Goal: Check status

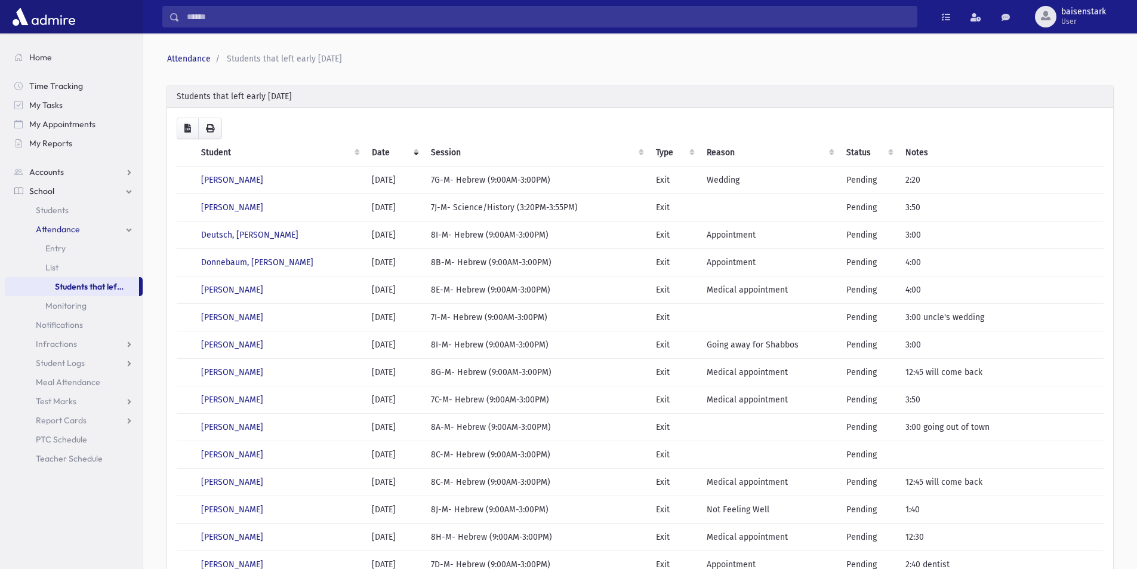
scroll to position [119, 0]
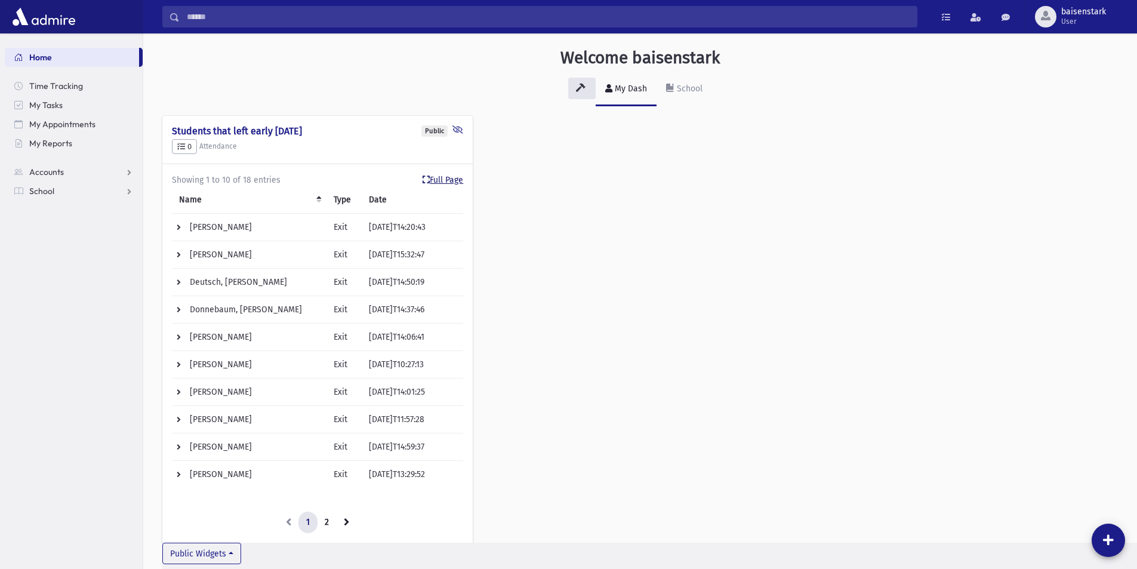
click at [448, 180] on link "Full Page" at bounding box center [442, 180] width 41 height 13
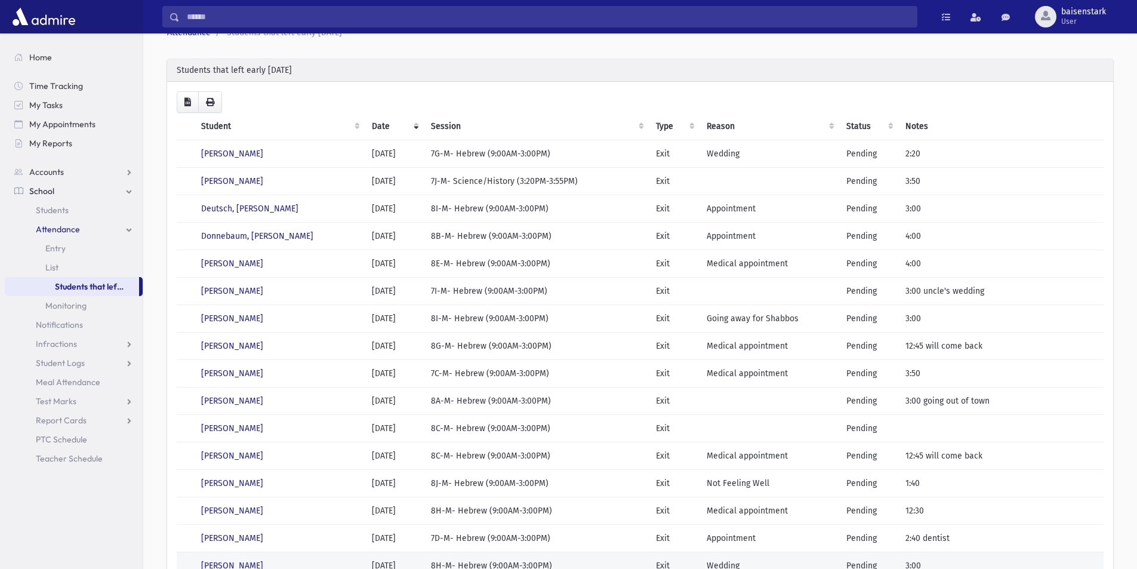
scroll to position [21, 0]
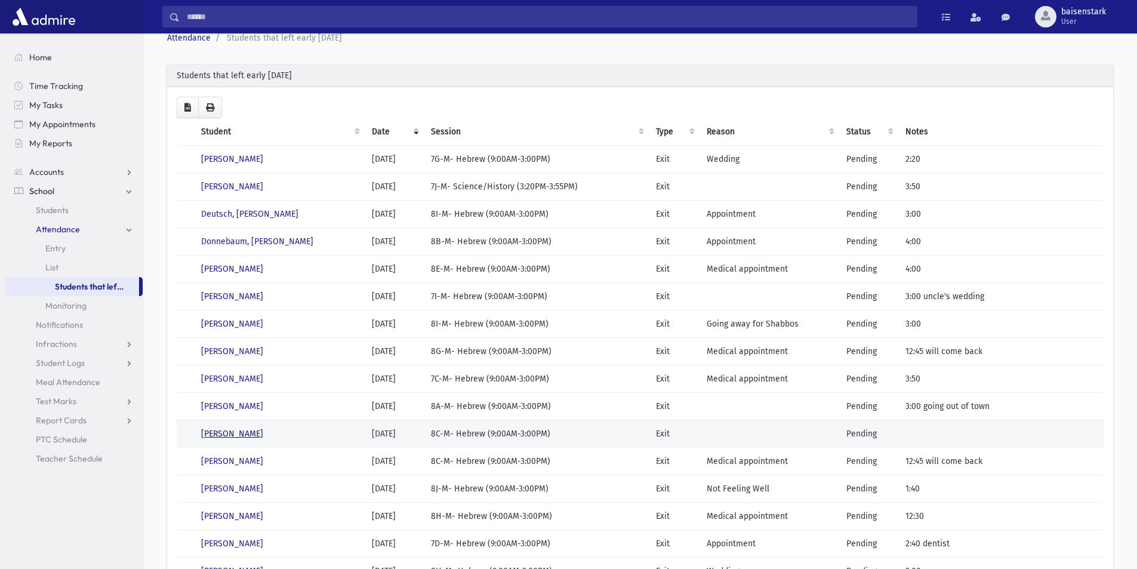
click at [246, 430] on link "Krancer, Chaim" at bounding box center [232, 433] width 62 height 10
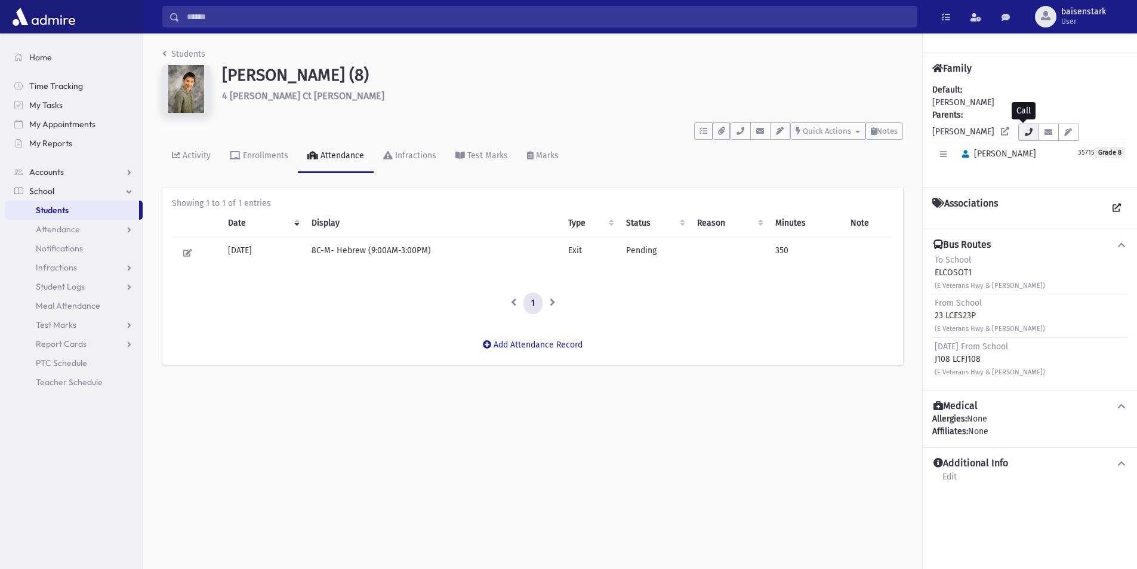
click at [1023, 134] on icon "button" at bounding box center [1028, 132] width 10 height 8
click at [191, 91] on img at bounding box center [186, 89] width 48 height 48
click at [1023, 133] on icon "button" at bounding box center [1028, 132] width 10 height 8
click at [738, 135] on button "button" at bounding box center [740, 130] width 20 height 17
click at [1020, 137] on button "button" at bounding box center [1028, 132] width 20 height 17
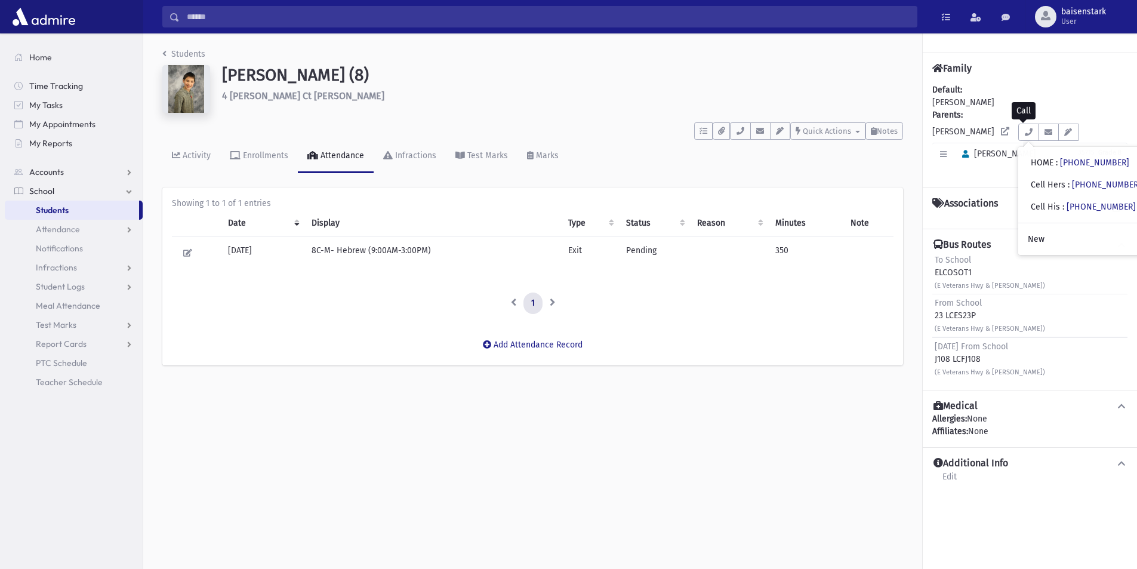
click at [889, 302] on ul "1" at bounding box center [532, 302] width 721 height 21
